Goal: Check status: Check status

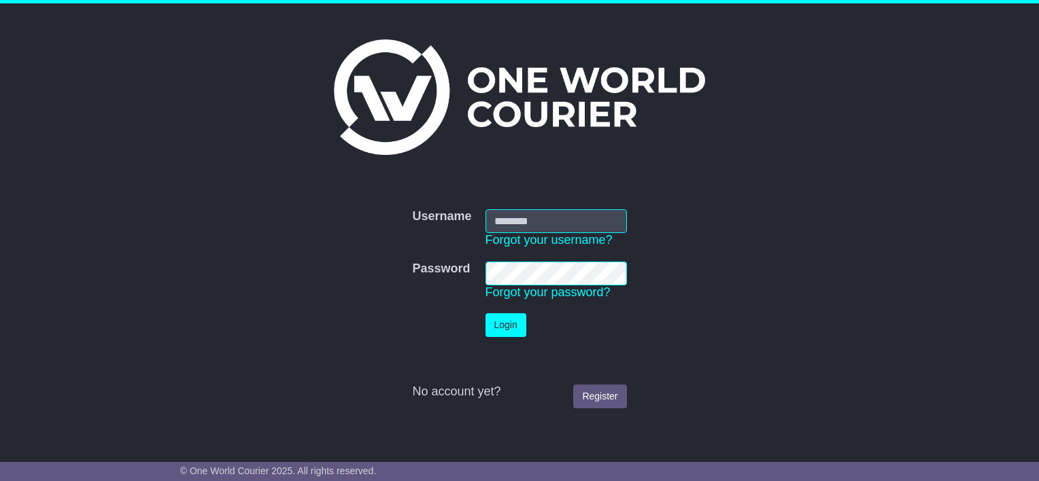
type input "**********"
click at [503, 328] on button "Login" at bounding box center [506, 325] width 41 height 24
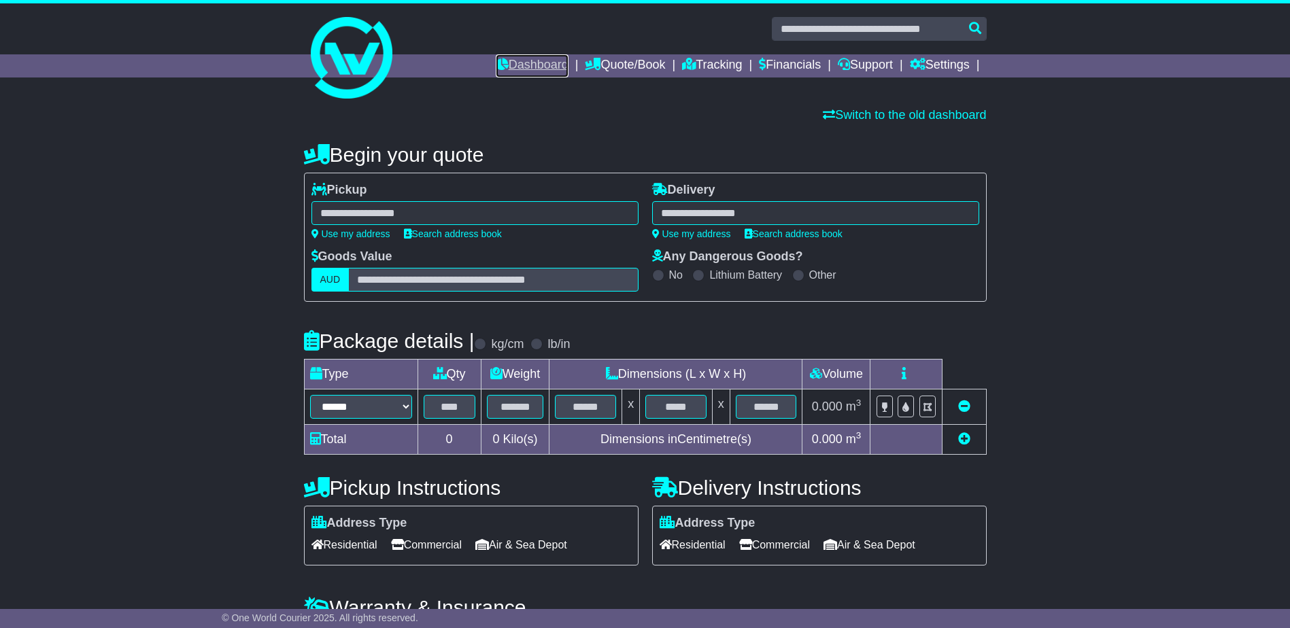
click at [515, 58] on link "Dashboard" at bounding box center [532, 65] width 73 height 23
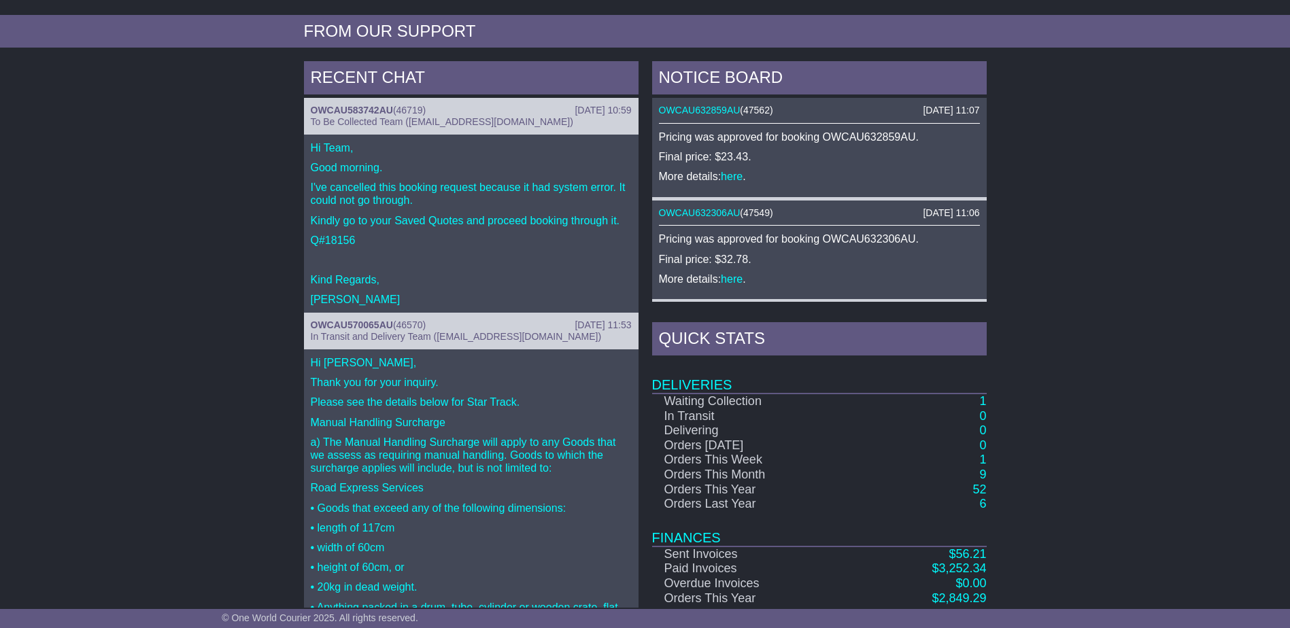
scroll to position [560, 0]
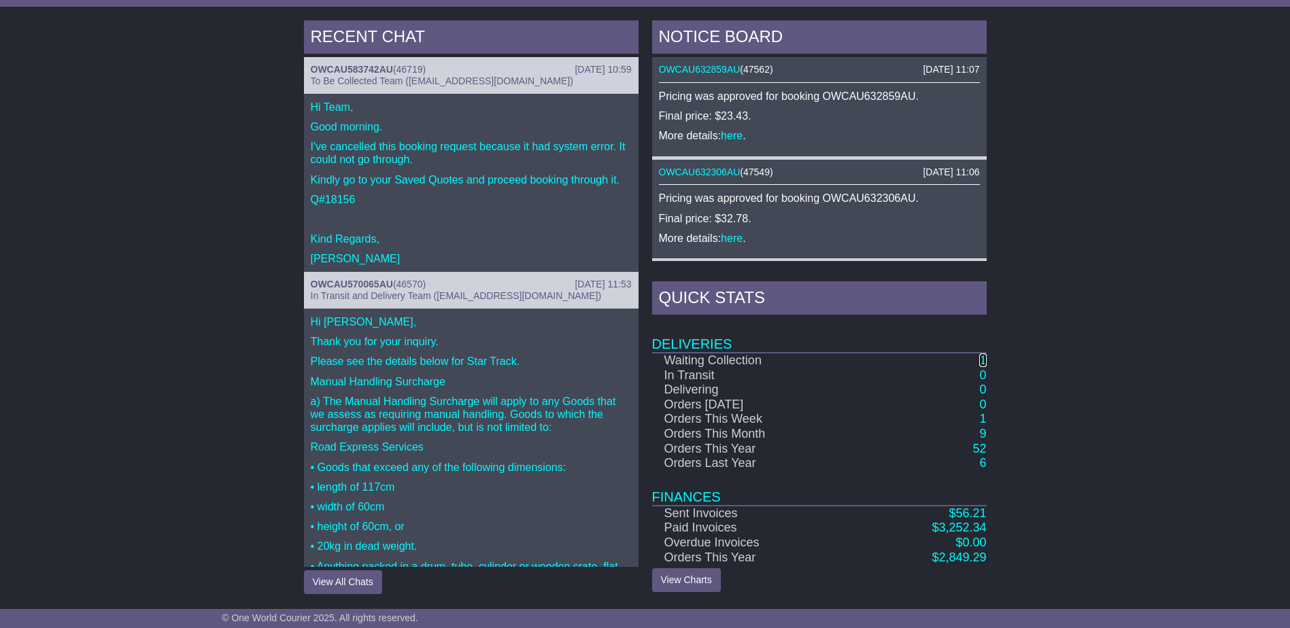
click at [984, 360] on link "1" at bounding box center [982, 361] width 7 height 14
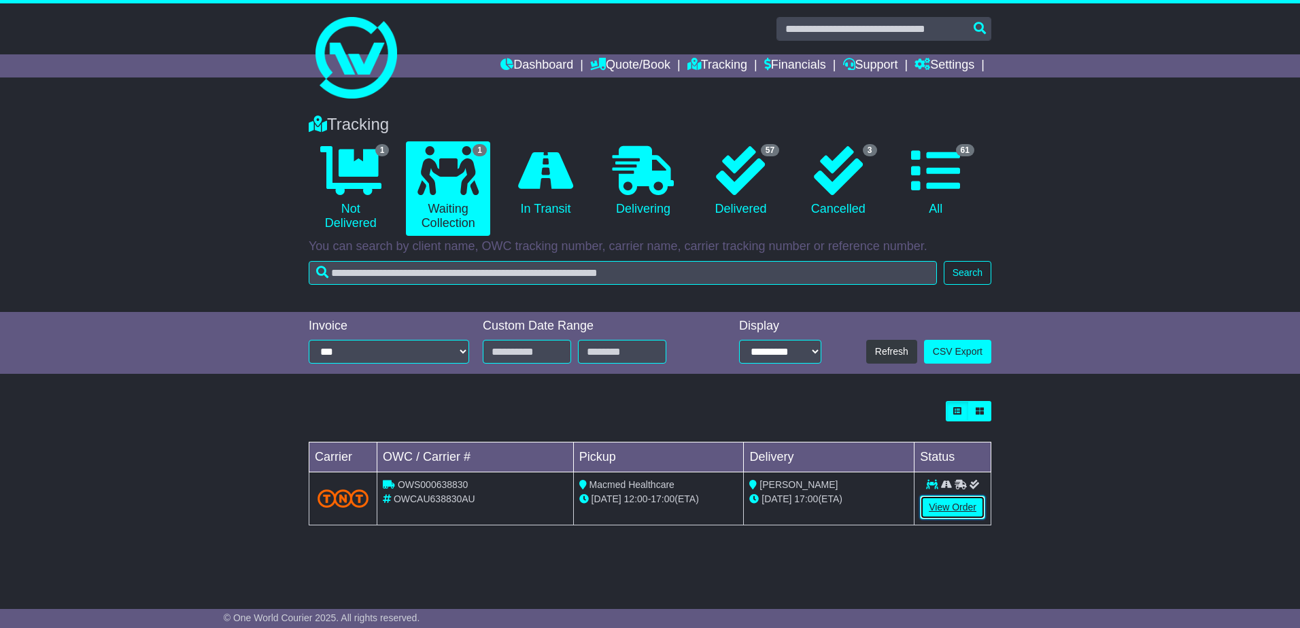
click at [948, 511] on link "View Order" at bounding box center [952, 508] width 65 height 24
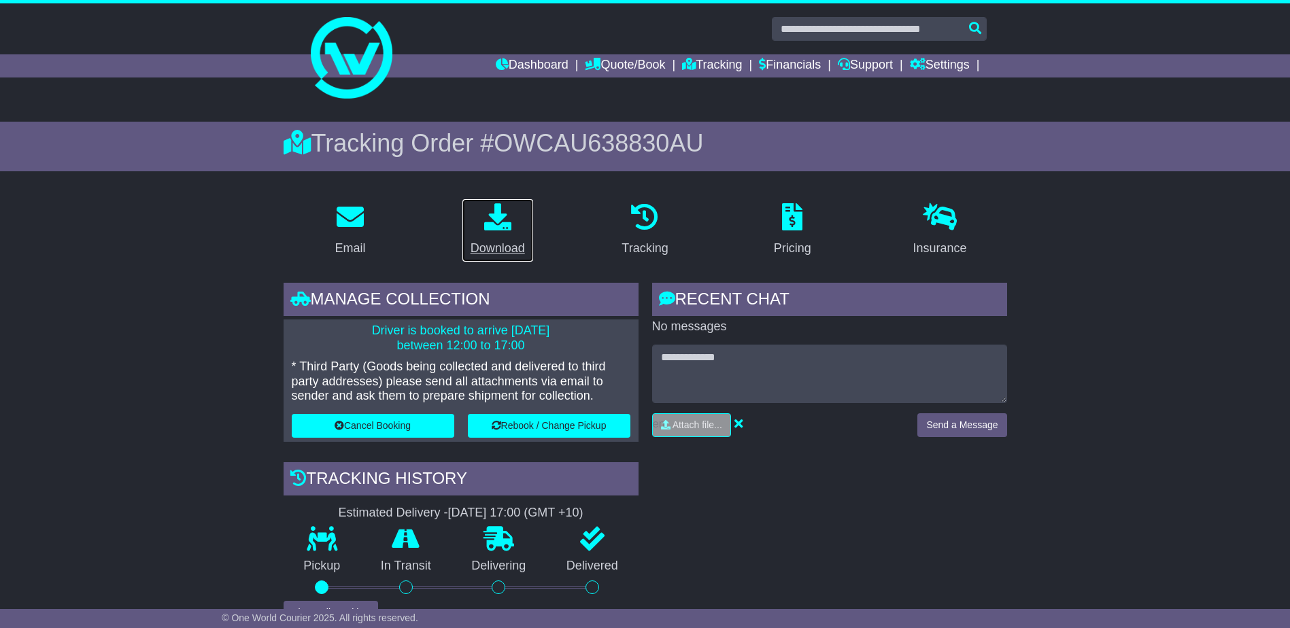
click at [492, 236] on link "Download" at bounding box center [498, 231] width 72 height 64
